Goal: Navigation & Orientation: Find specific page/section

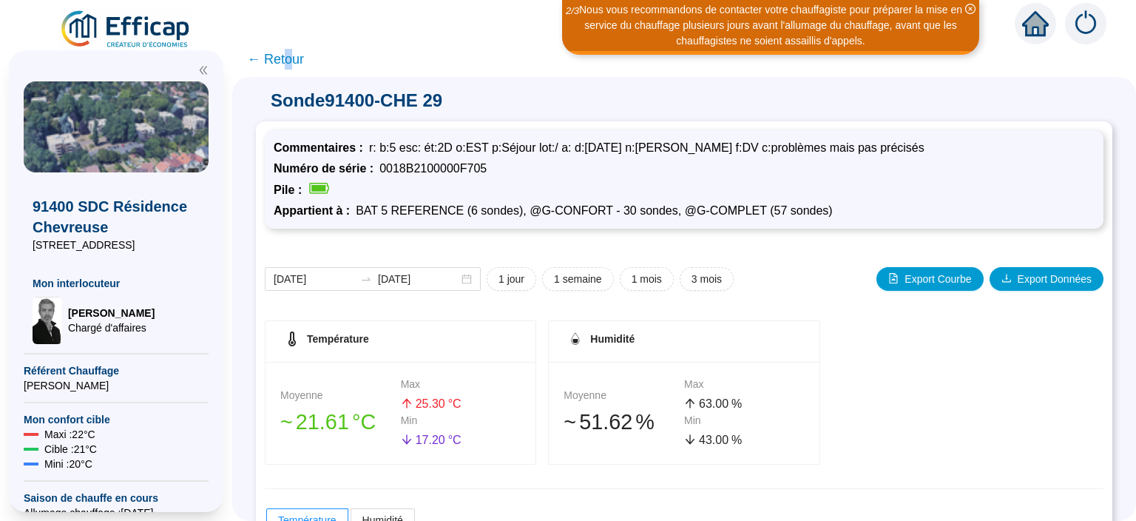
scroll to position [269, 0]
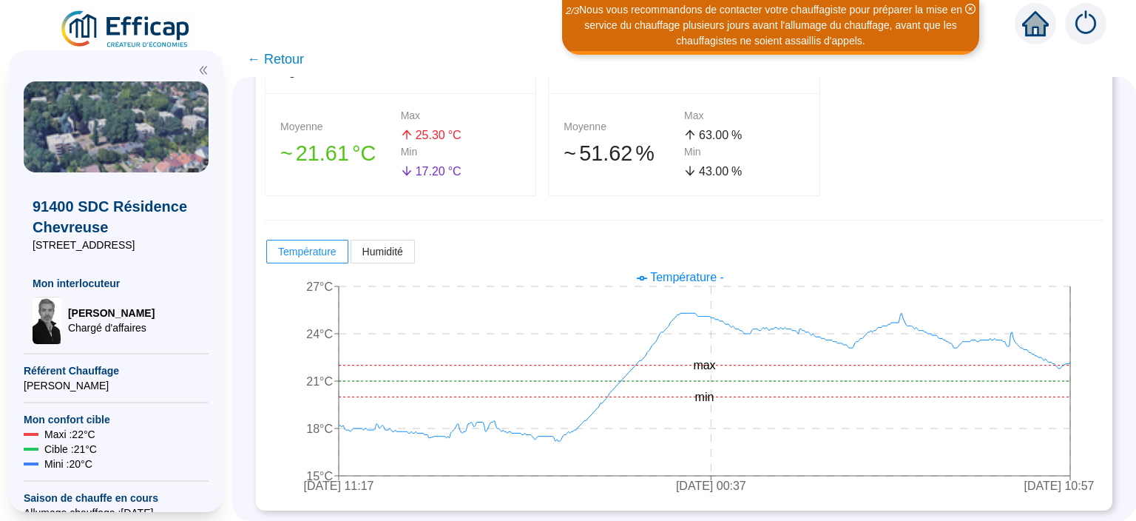
click at [295, 58] on span "← Retour" at bounding box center [275, 59] width 57 height 21
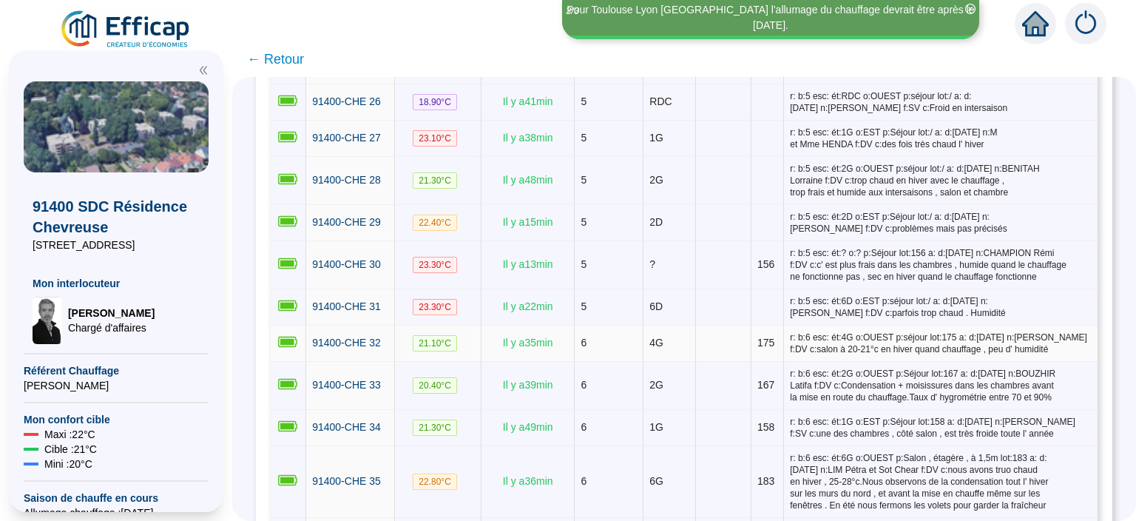
scroll to position [1247, 0]
click at [374, 259] on span "91400-CHE 30" at bounding box center [346, 265] width 69 height 12
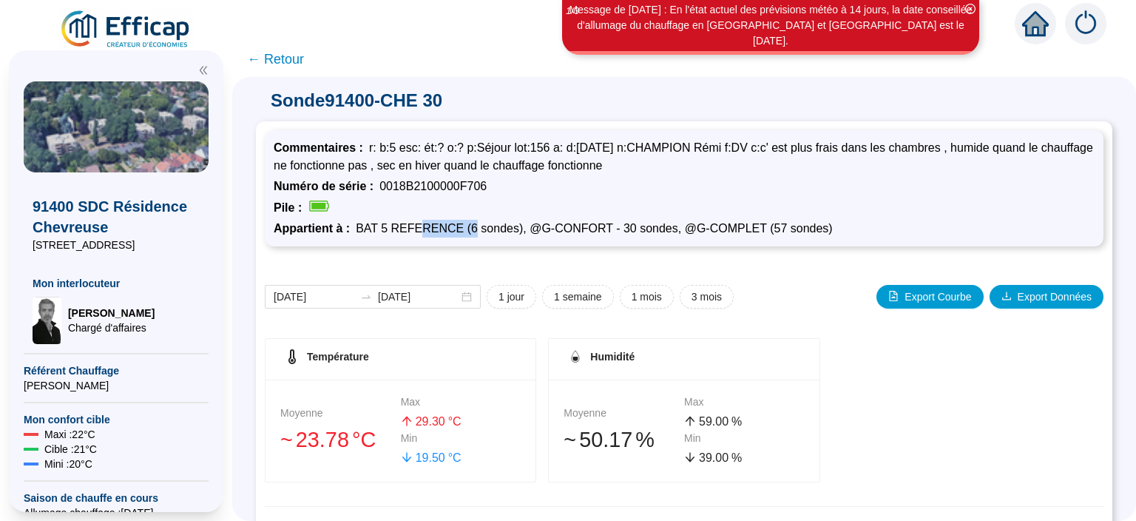
drag, startPoint x: 417, startPoint y: 226, endPoint x: 464, endPoint y: 227, distance: 46.6
click at [463, 226] on span "BAT 5 REFERENCE (6 sondes), @G-CONFORT - 30 sondes, @G-COMPLET (57 sondes)" at bounding box center [594, 228] width 477 height 13
click at [447, 271] on div "[DATE] [DATE] 1 jour 1 semaine 1 mois 3 mois Export Courbe Export Données Tempé…" at bounding box center [684, 521] width 839 height 533
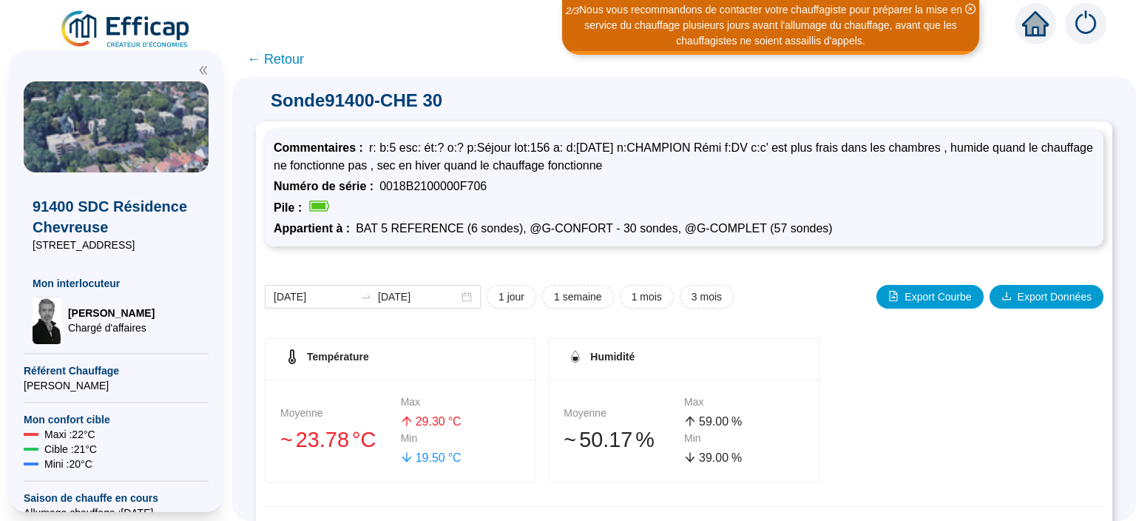
click at [398, 255] on div "[DATE] [DATE] 1 jour 1 semaine 1 mois 3 mois Export Courbe Export Données Tempé…" at bounding box center [684, 521] width 839 height 533
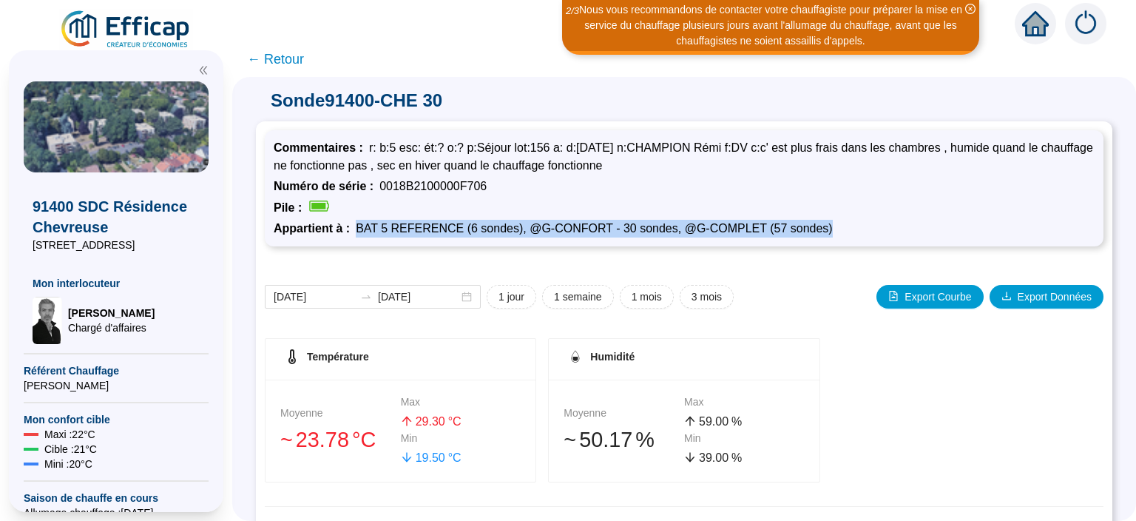
drag, startPoint x: 357, startPoint y: 223, endPoint x: 812, endPoint y: 222, distance: 455.0
click at [812, 222] on div "Appartient à : BAT 5 REFERENCE (6 sondes), @G-CONFORT - 30 sondes, @G-COMPLET (…" at bounding box center [684, 229] width 821 height 18
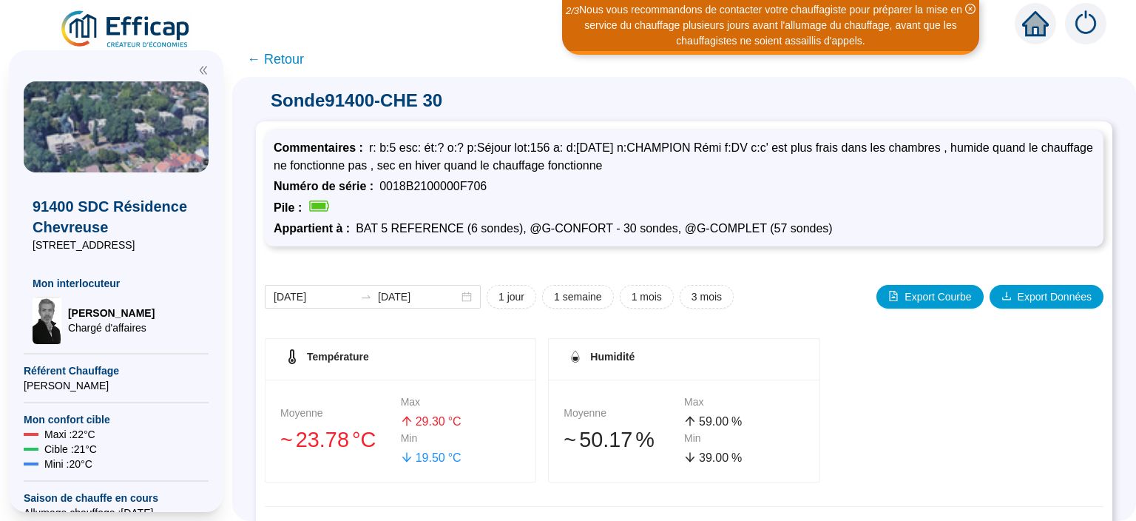
click at [812, 222] on div "Appartient à : BAT 5 REFERENCE (6 sondes), @G-CONFORT - 30 sondes, @G-COMPLET (…" at bounding box center [684, 229] width 821 height 18
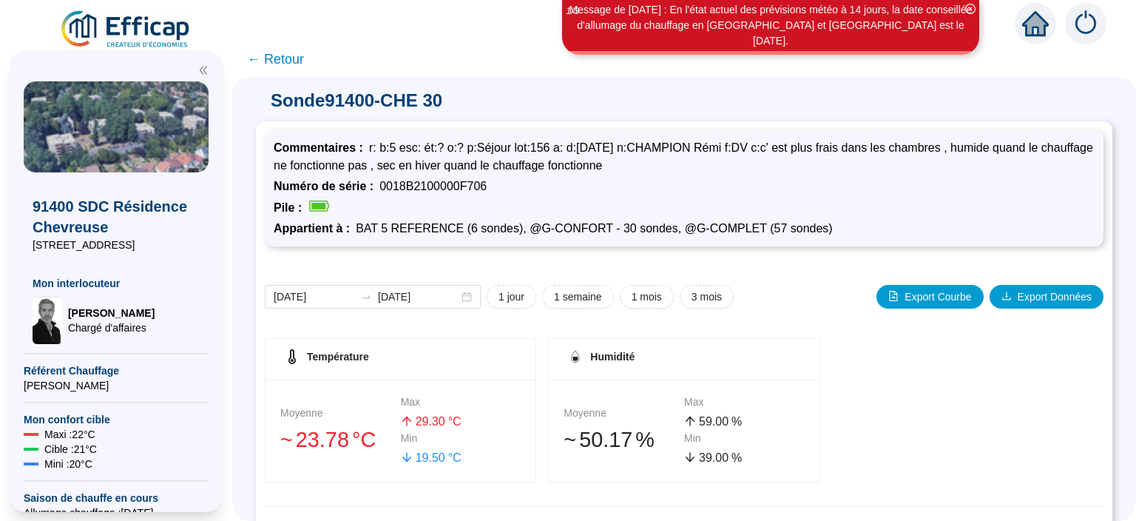
click at [287, 59] on span "← Retour" at bounding box center [275, 59] width 57 height 21
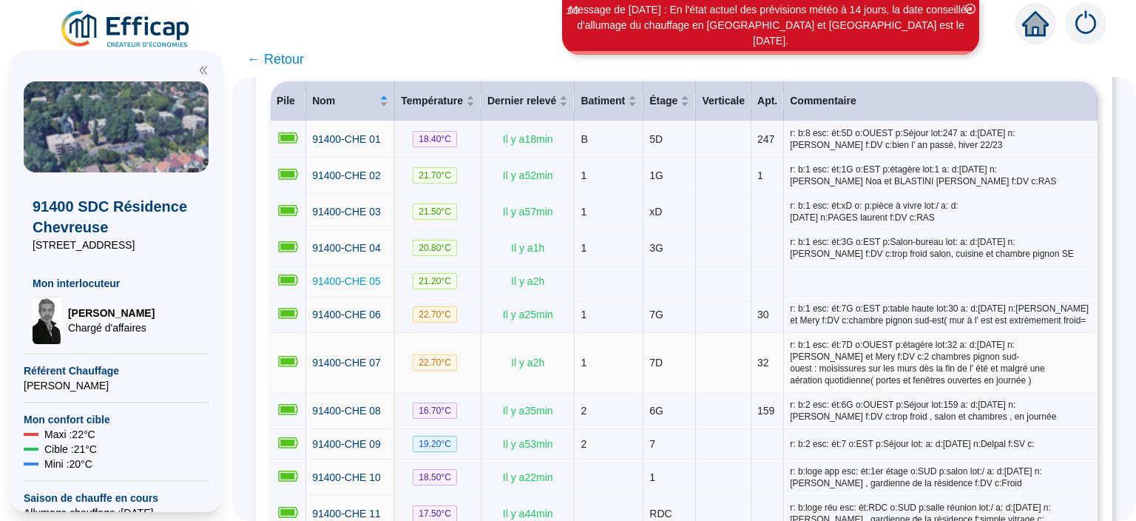
scroll to position [192, 0]
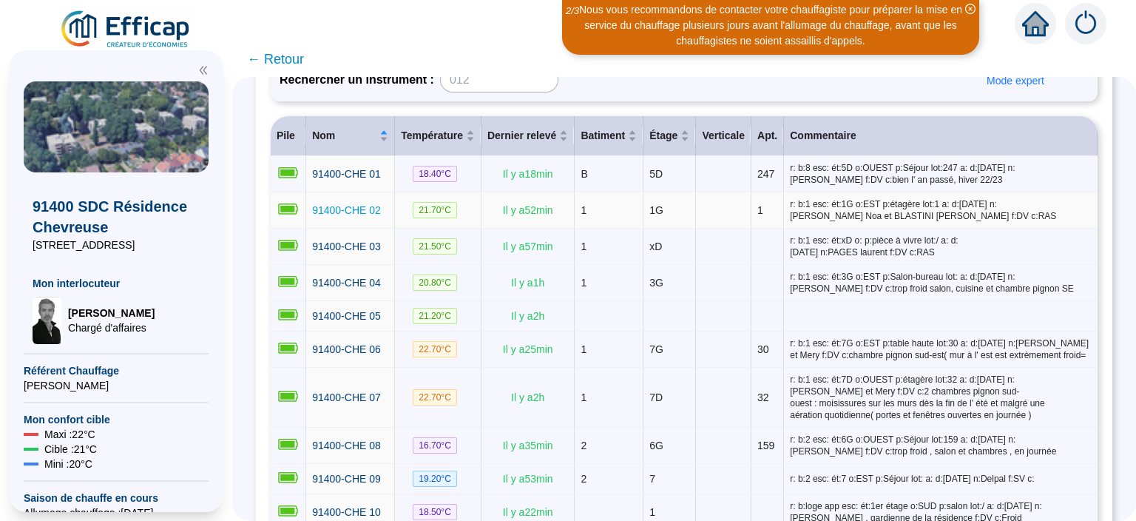
click at [354, 214] on span "91400-CHE 02" at bounding box center [346, 210] width 69 height 12
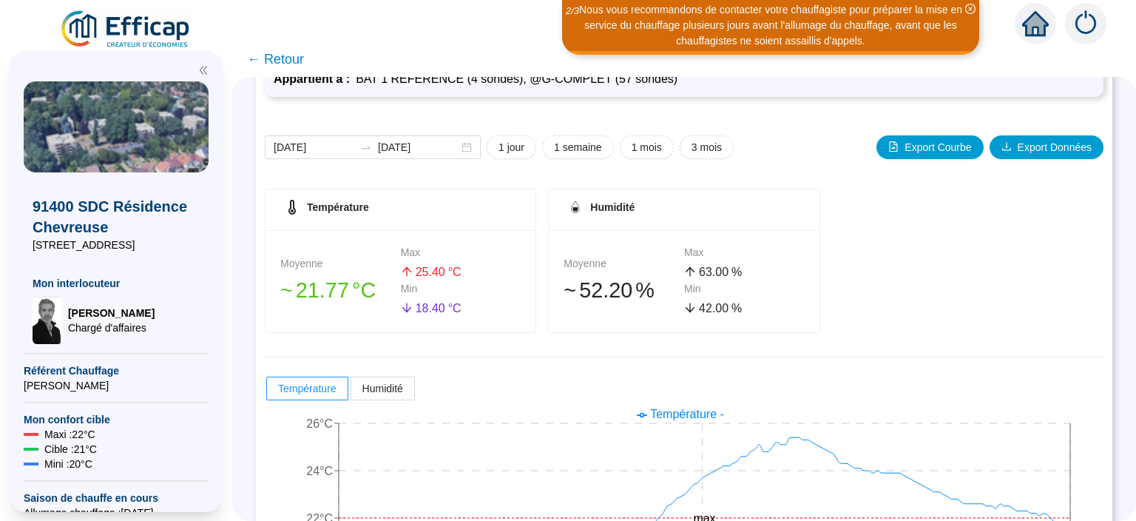
scroll to position [77, 0]
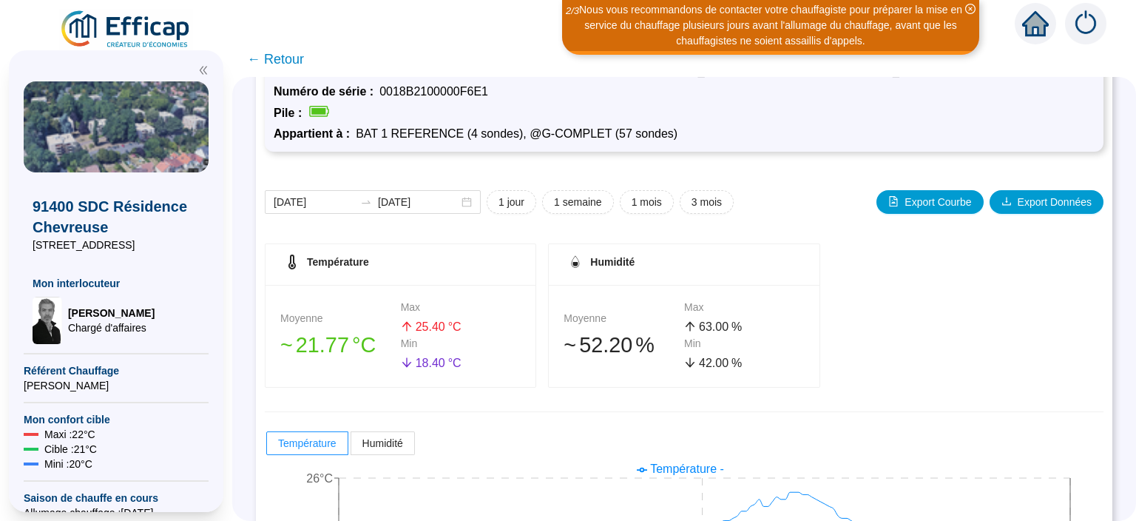
click at [272, 61] on span "← Retour" at bounding box center [275, 59] width 57 height 21
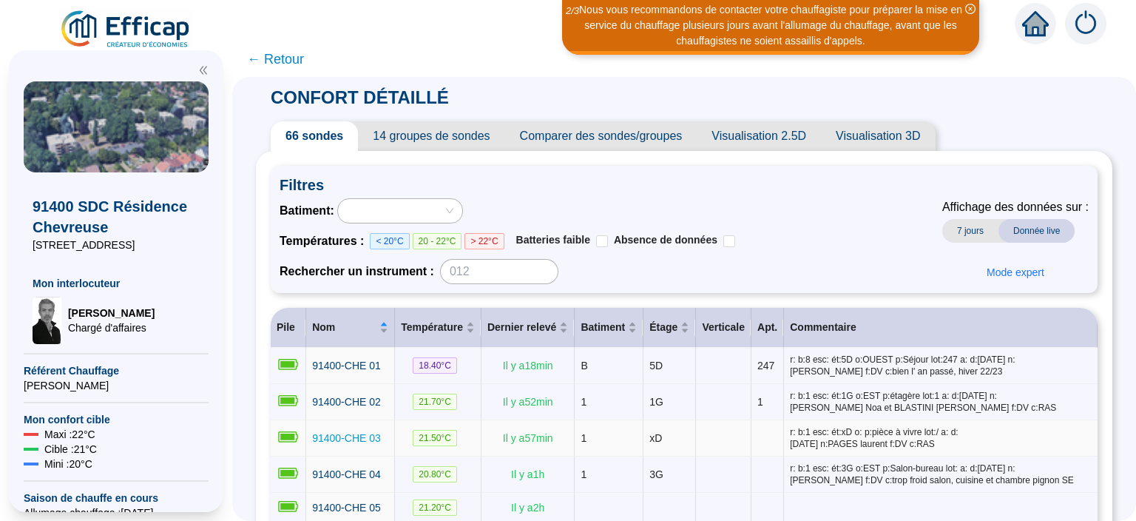
click at [354, 434] on span "91400-CHE 03" at bounding box center [346, 438] width 69 height 12
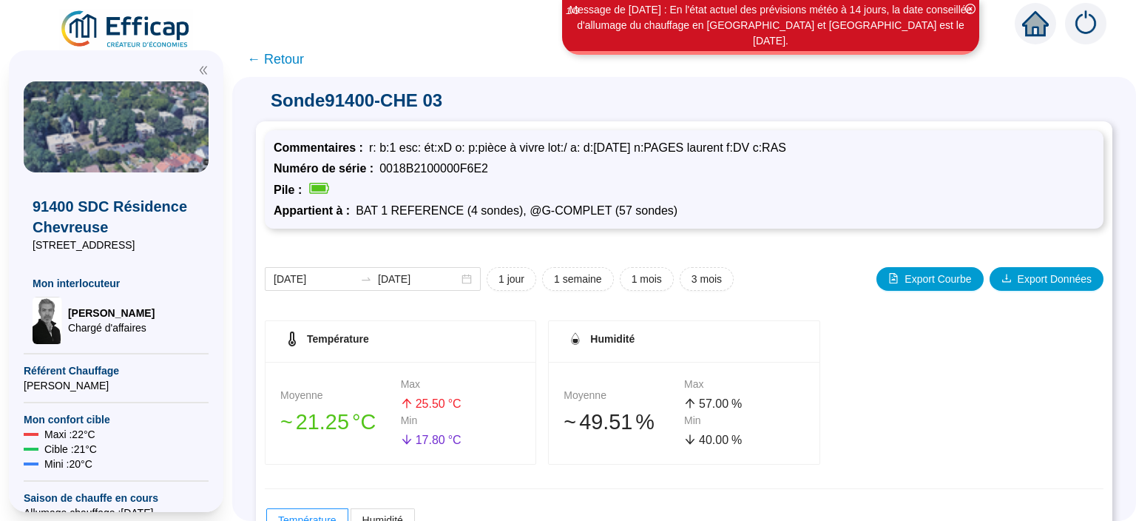
click at [288, 55] on span "← Retour" at bounding box center [275, 59] width 57 height 21
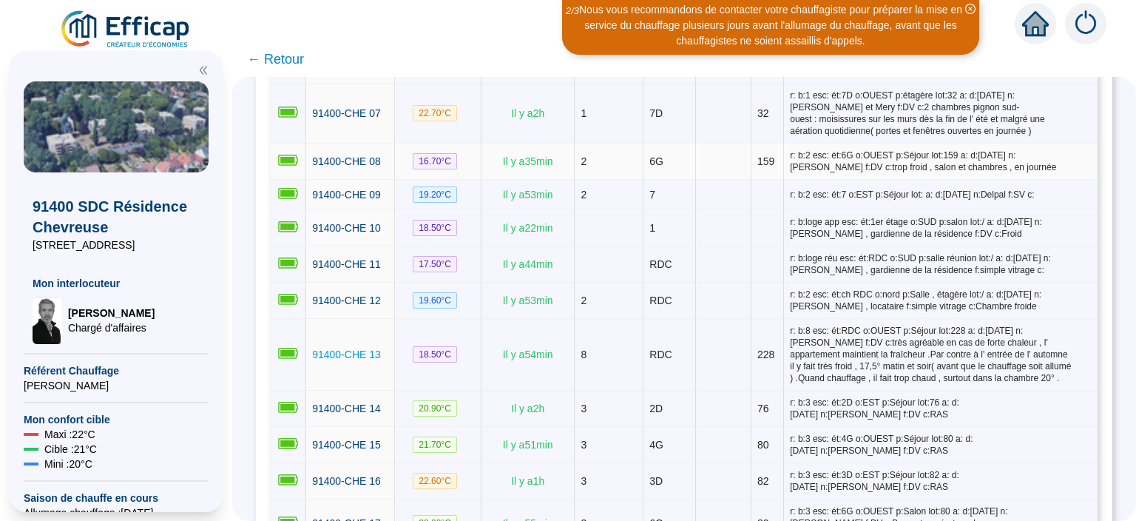
scroll to position [479, 0]
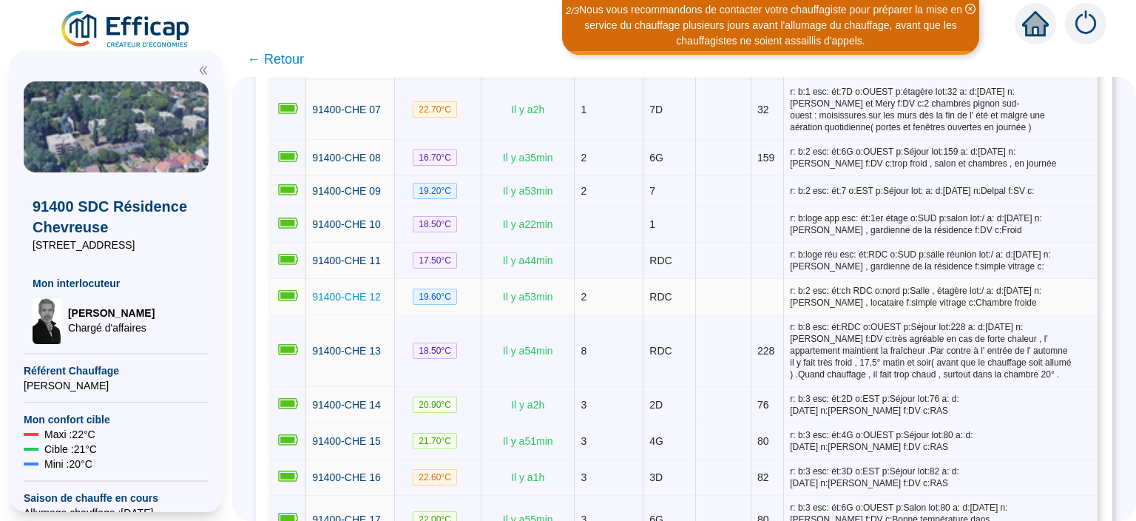
click at [337, 291] on span "91400-CHE 12" at bounding box center [346, 297] width 69 height 12
